Goal: Navigation & Orientation: Find specific page/section

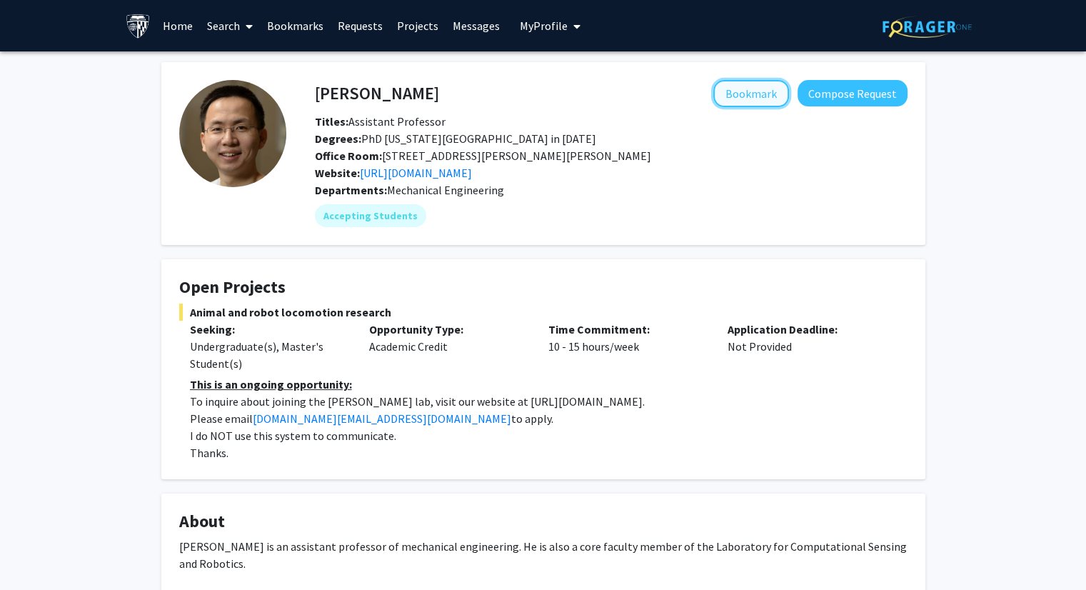
click at [757, 92] on button "Bookmark" at bounding box center [751, 93] width 76 height 27
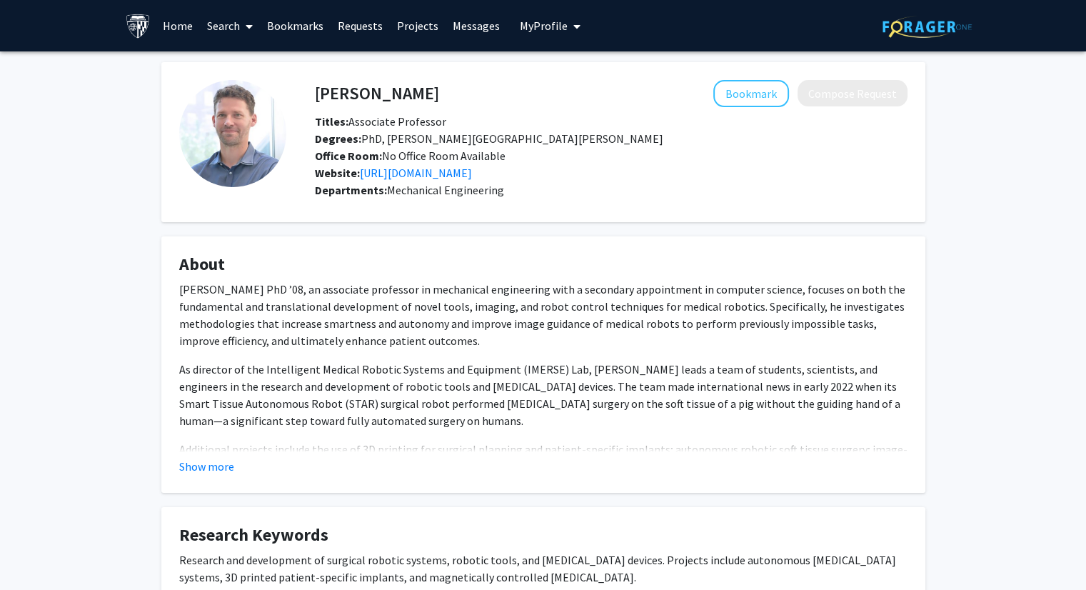
click at [597, 247] on fg-card "About Axel Krieger PhD ’08, an associate professor in mechanical engineering wi…" at bounding box center [543, 364] width 764 height 256
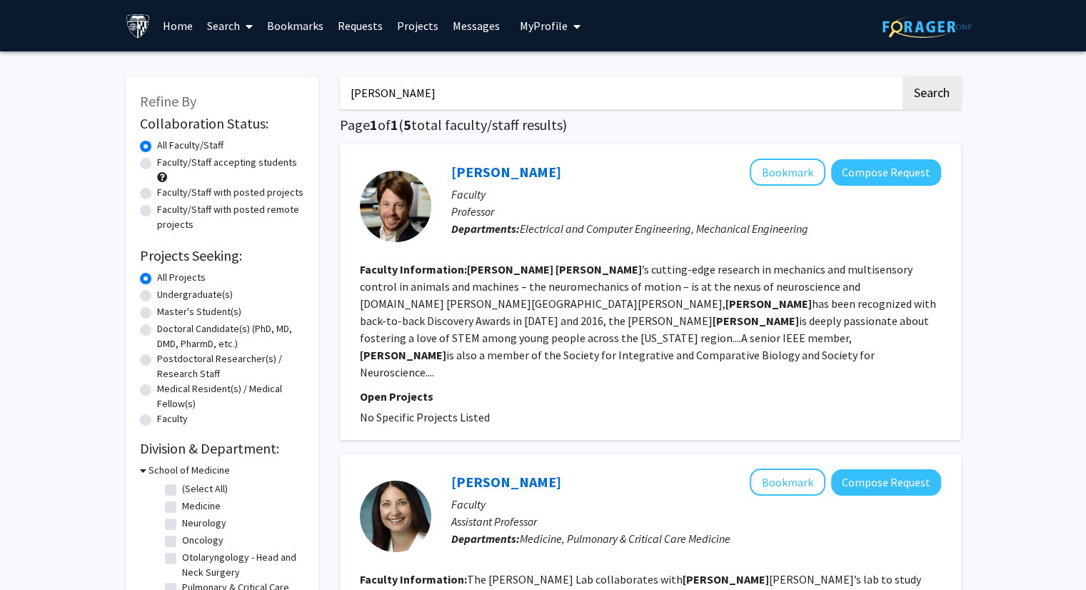
click at [327, 24] on link "Bookmarks" at bounding box center [295, 26] width 71 height 50
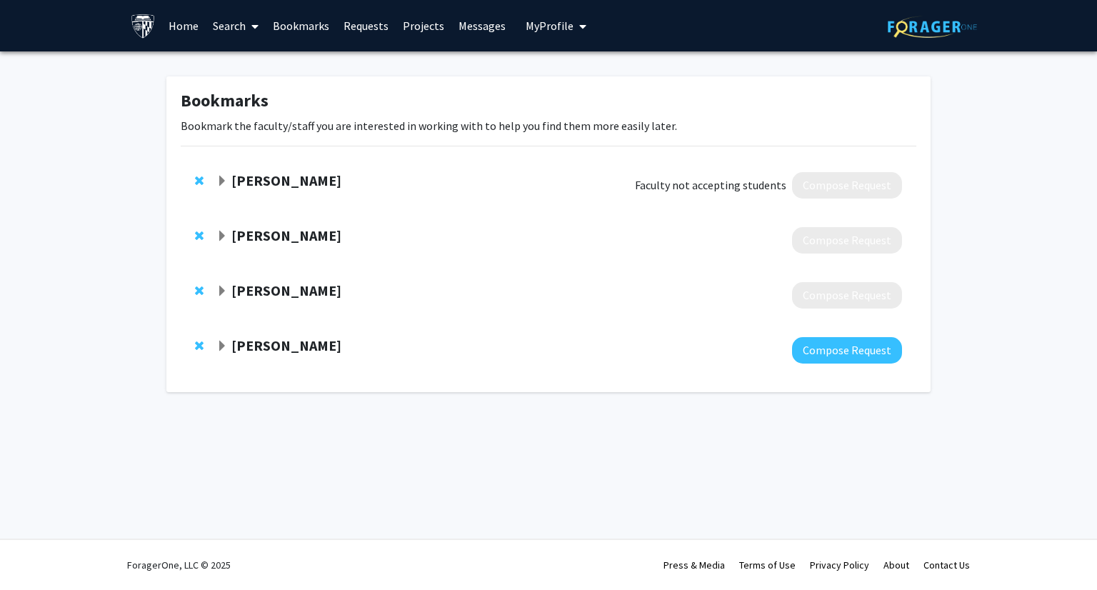
click at [222, 182] on span "Expand Louis Whitcomb Bookmark" at bounding box center [221, 181] width 11 height 11
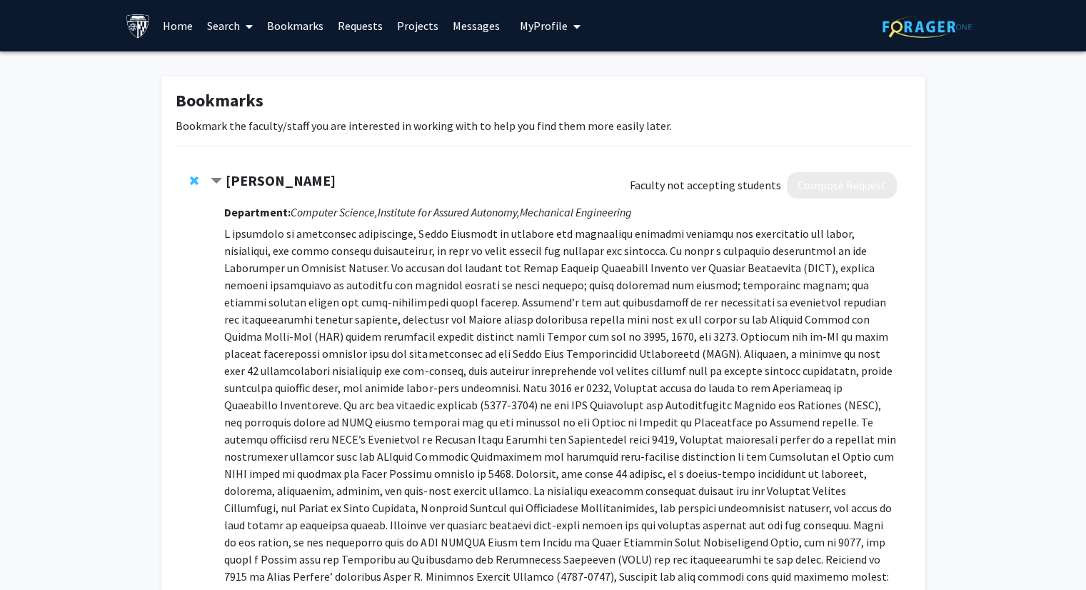
click at [222, 182] on div "Louis Whitcomb" at bounding box center [365, 181] width 308 height 18
click at [223, 176] on div "Louis Whitcomb" at bounding box center [365, 181] width 308 height 18
click at [219, 183] on span "Contract Louis Whitcomb Bookmark" at bounding box center [216, 181] width 11 height 11
